Goal: Transaction & Acquisition: Purchase product/service

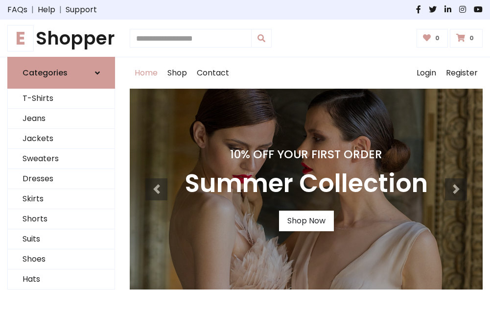
click at [245, 157] on h4 "10% Off Your First Order" at bounding box center [306, 154] width 243 height 14
click at [306, 221] on link "Shop Now" at bounding box center [306, 221] width 55 height 21
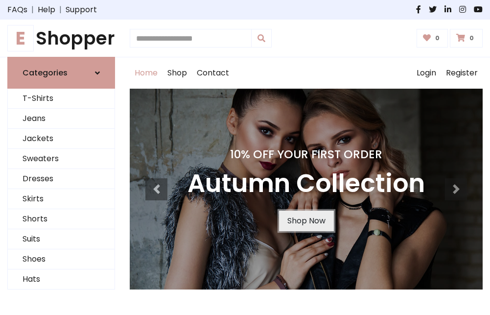
click at [306, 221] on link "Shop Now" at bounding box center [306, 221] width 55 height 21
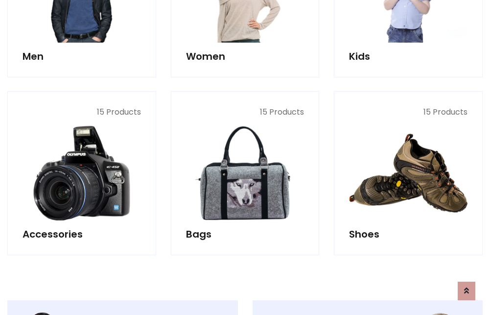
scroll to position [976, 0]
